Goal: Information Seeking & Learning: Learn about a topic

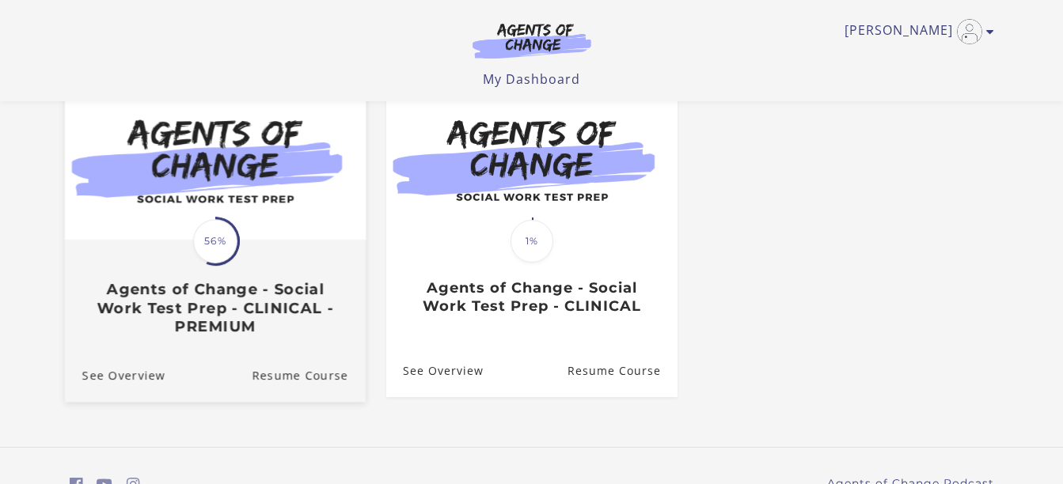
click at [300, 238] on img at bounding box center [214, 159] width 301 height 162
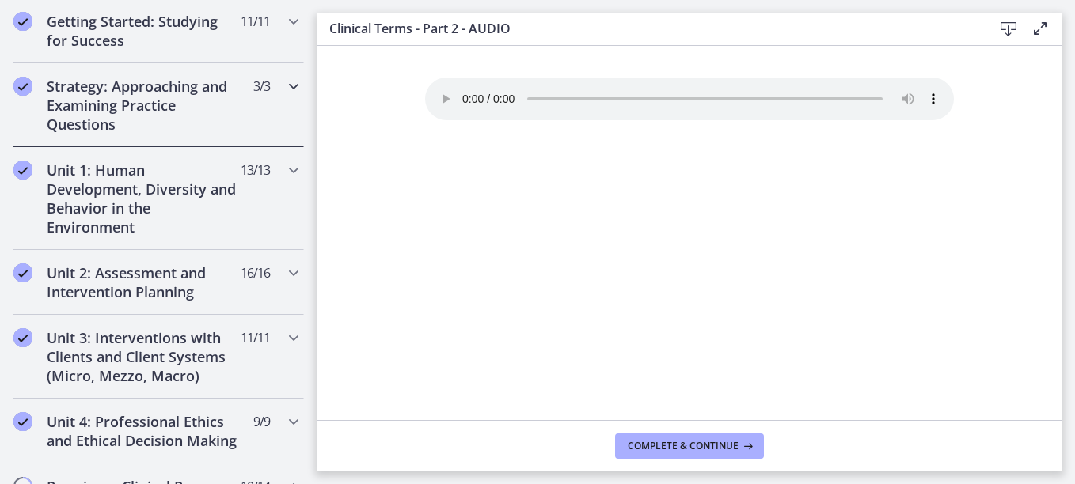
scroll to position [317, 0]
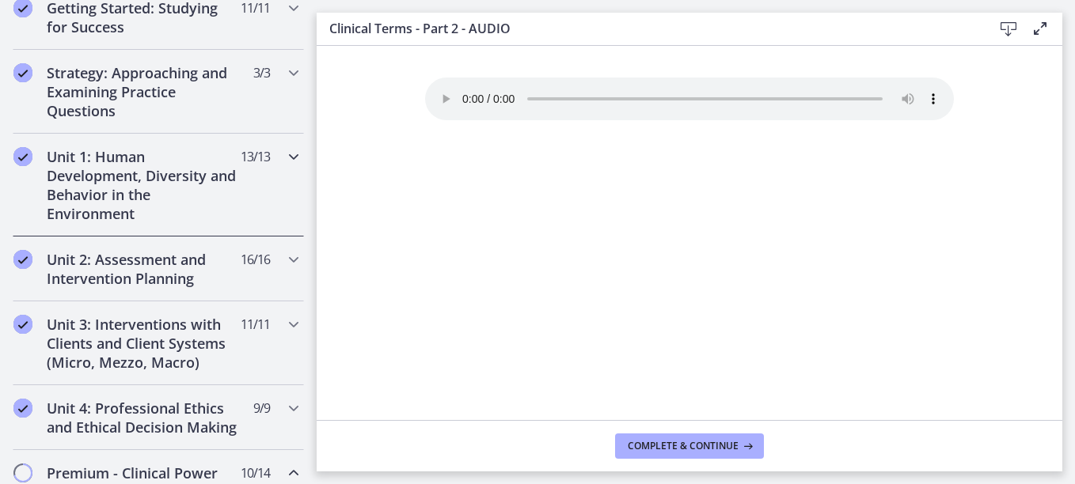
click at [218, 177] on h2 "Unit 1: Human Development, Diversity and Behavior in the Environment" at bounding box center [143, 185] width 193 height 76
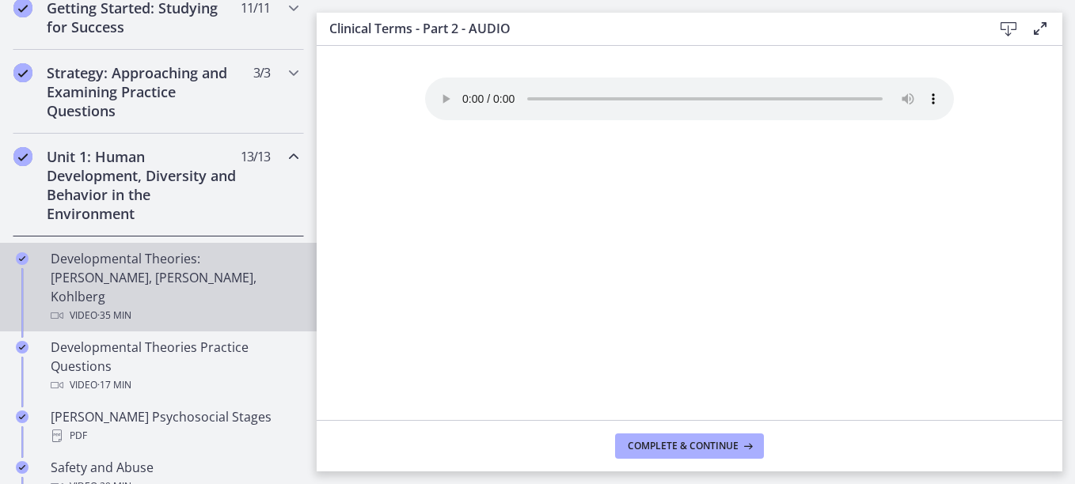
click at [130, 267] on div "Developmental Theories: Erikson, Piaget, Kohlberg Video · 35 min" at bounding box center [174, 287] width 247 height 76
